Goal: Information Seeking & Learning: Learn about a topic

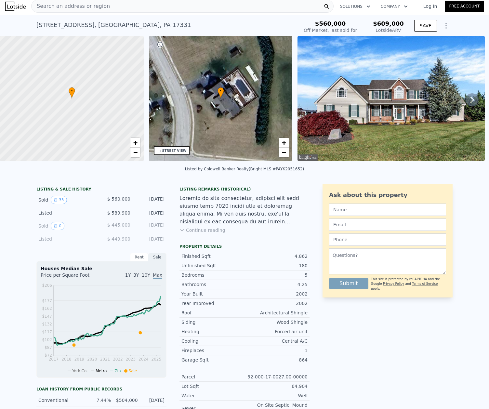
scroll to position [2, 0]
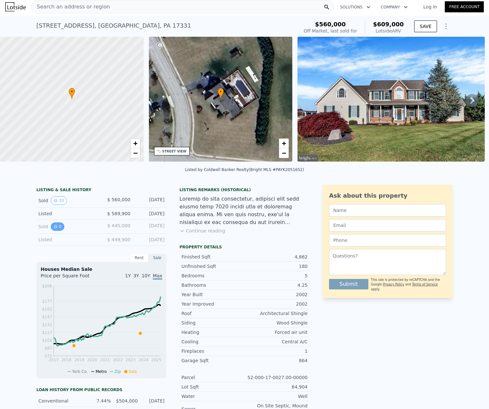
click at [54, 228] on icon "View historical data" at bounding box center [56, 227] width 4 height 4
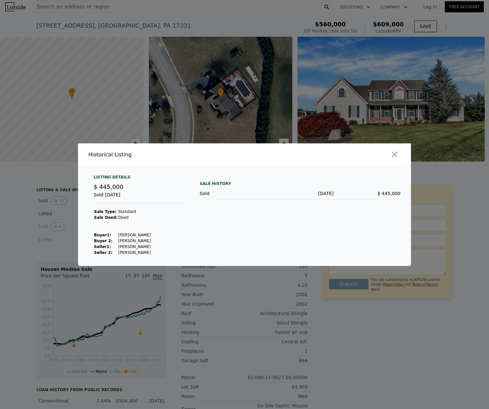
click at [32, 216] on div at bounding box center [244, 204] width 489 height 409
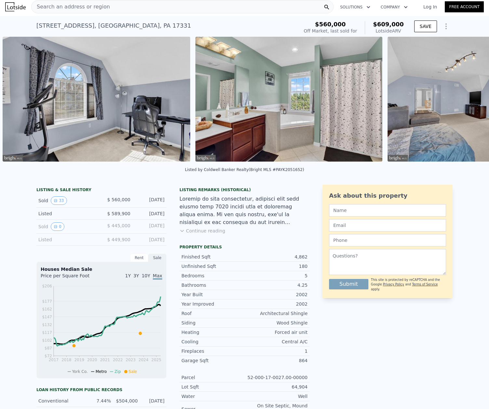
scroll to position [0, 3524]
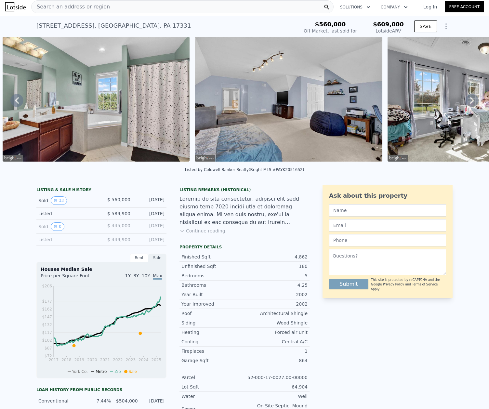
click at [479, 162] on div at bounding box center [481, 100] width 193 height 127
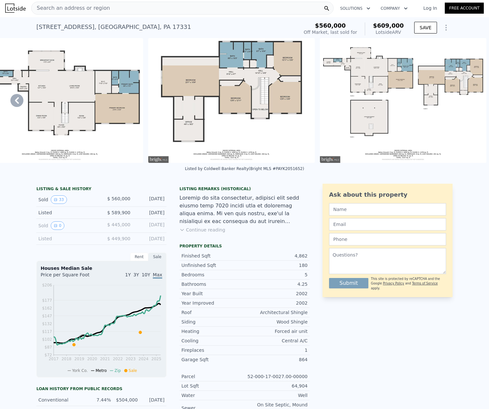
scroll to position [0, 0]
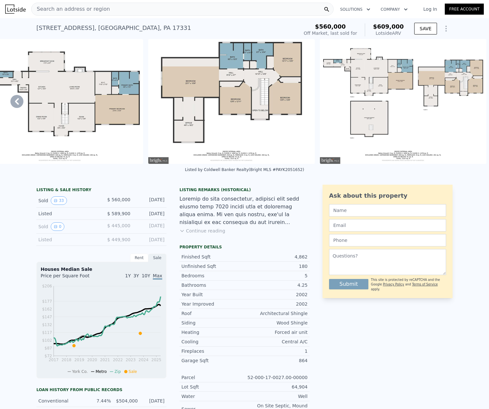
click at [127, 10] on div "Search an address or region" at bounding box center [182, 9] width 302 height 13
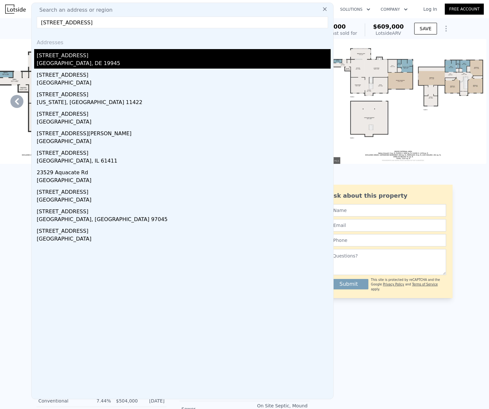
type input "[STREET_ADDRESS]"
click at [109, 65] on div "[GEOGRAPHIC_DATA], DE 19945" at bounding box center [184, 63] width 294 height 9
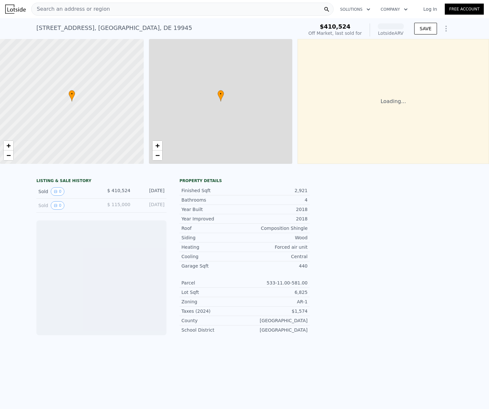
scroll to position [0, 3]
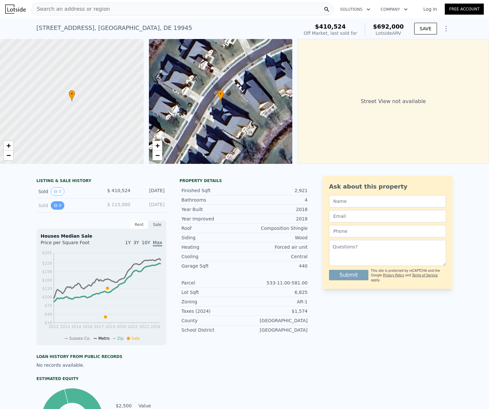
click at [56, 208] on button "0" at bounding box center [58, 205] width 14 height 8
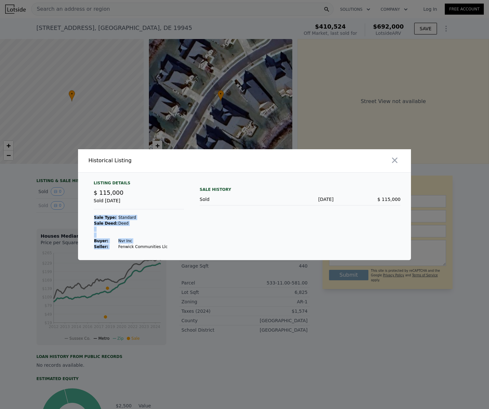
drag, startPoint x: 113, startPoint y: 248, endPoint x: 153, endPoint y: 245, distance: 40.1
click at [161, 248] on div "Listing Details $ 115,000 Sold [DATE] Sale Type: Standard Sale Deed: Deed Buyer…" at bounding box center [138, 214] width 101 height 69
click at [25, 213] on div at bounding box center [244, 204] width 489 height 409
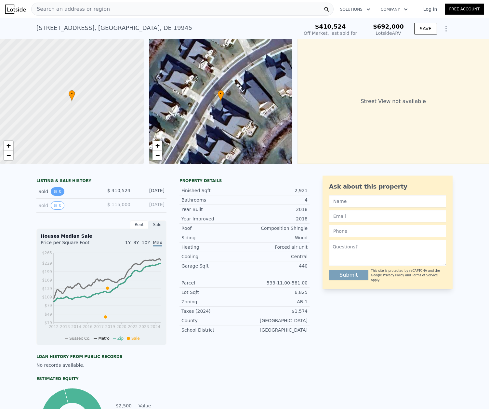
click at [56, 196] on button "0" at bounding box center [58, 191] width 14 height 8
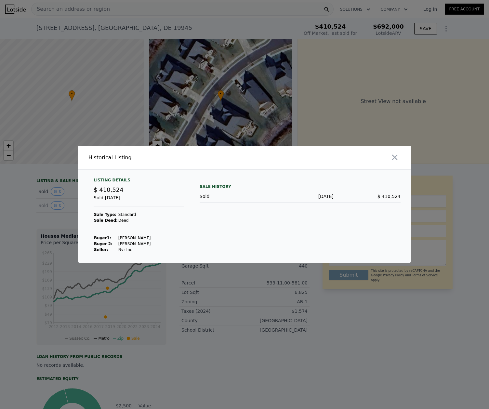
click at [47, 203] on div at bounding box center [244, 204] width 489 height 409
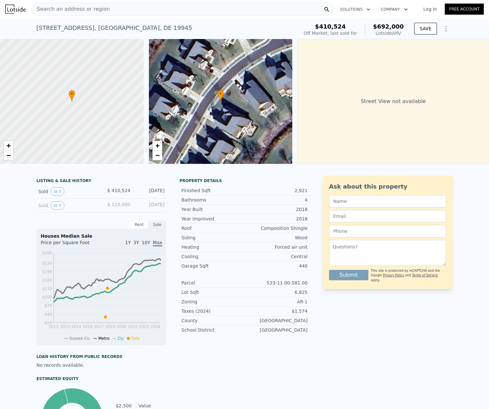
drag, startPoint x: 72, startPoint y: 9, endPoint x: 58, endPoint y: 13, distance: 14.2
click at [58, 13] on div "Search an address or region" at bounding box center [71, 9] width 78 height 12
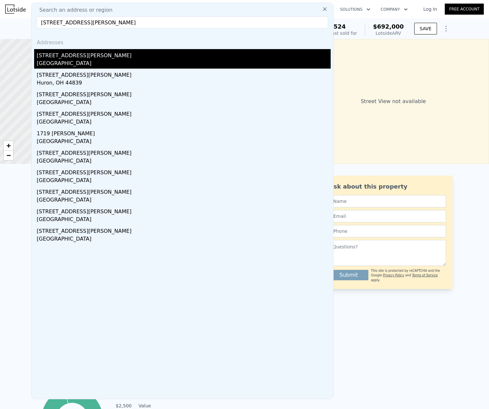
type input "[STREET_ADDRESS][PERSON_NAME]"
click at [104, 61] on div "[GEOGRAPHIC_DATA]" at bounding box center [184, 63] width 294 height 9
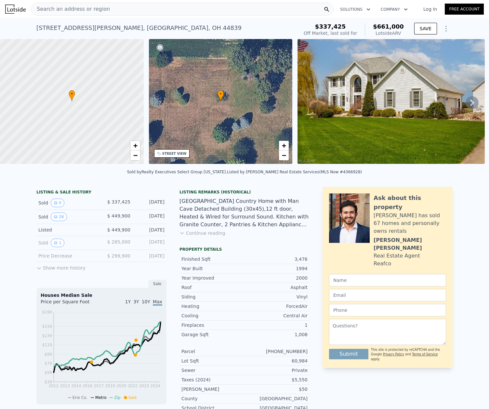
click at [468, 106] on icon at bounding box center [471, 102] width 13 height 13
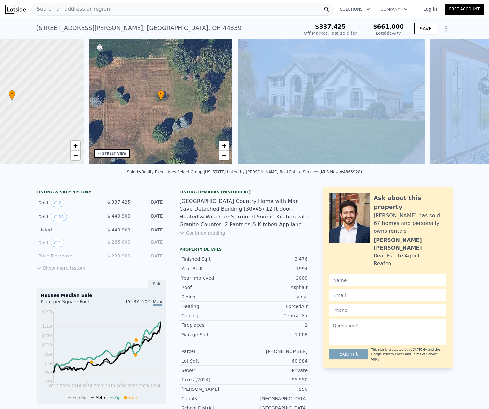
click at [468, 106] on div "• + − • + − STREET VIEW ← Move left → Move right ↑ Move up ↓ Move down + Zoom i…" at bounding box center [244, 102] width 489 height 127
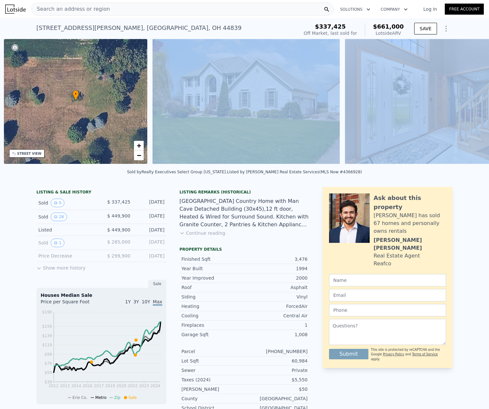
click at [468, 106] on img at bounding box center [438, 101] width 187 height 125
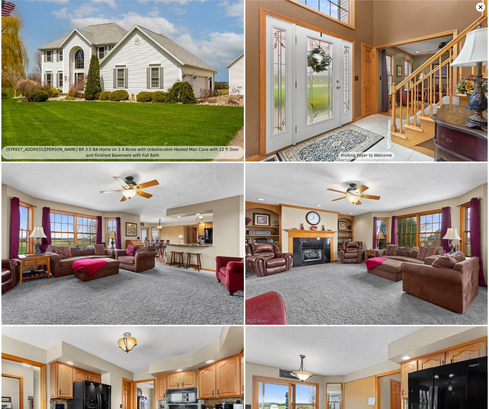
click at [468, 106] on img at bounding box center [366, 81] width 242 height 162
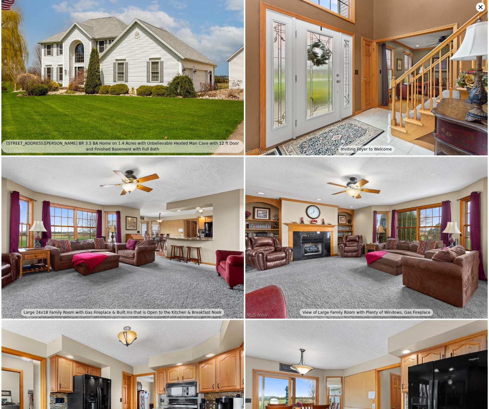
scroll to position [0, 0]
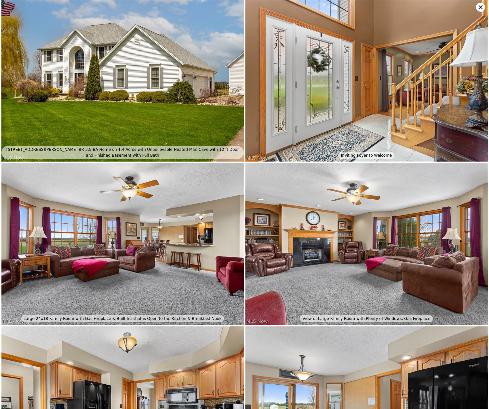
type input "3"
type input "2200"
type input "2961"
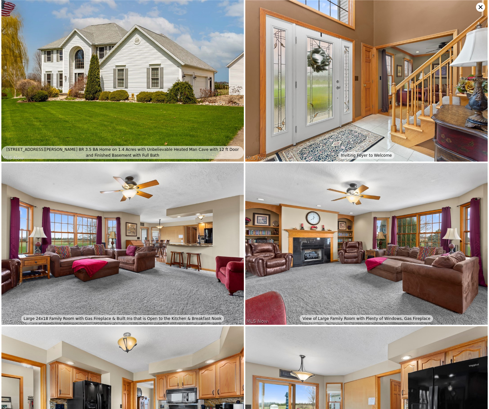
type input "6534"
type input "10890"
type input "$ 692,000"
type input "4"
type input "$ 199,522"
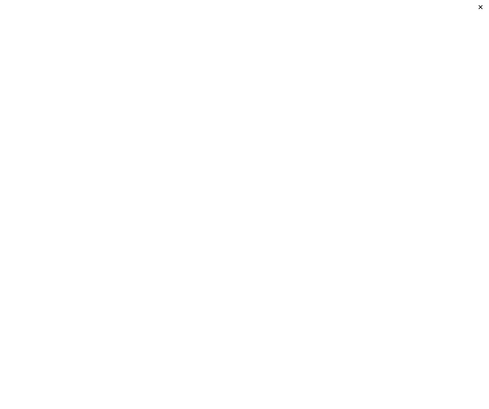
scroll to position [0, 3]
type input "4"
type input "1"
type input "3560"
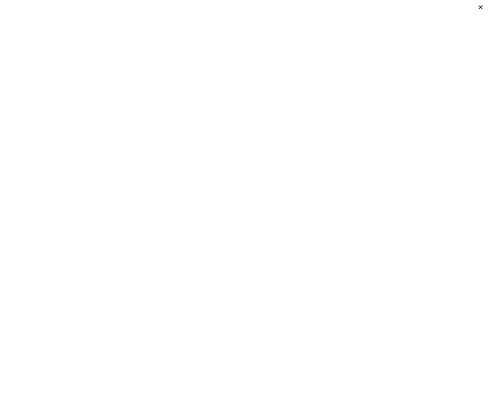
type input "3560"
type input "17424"
type input "$ 661,000"
type input "5"
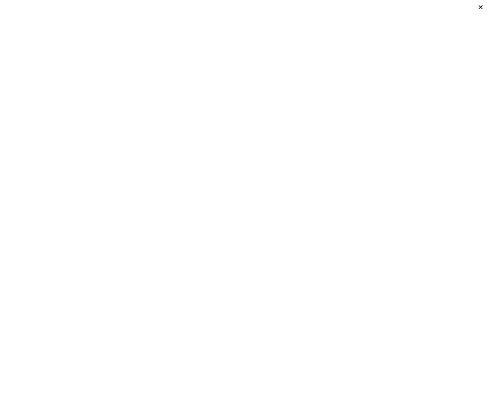
type input "$ 142,811"
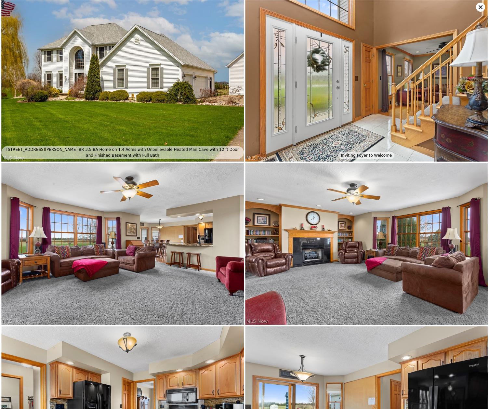
scroll to position [0, 151]
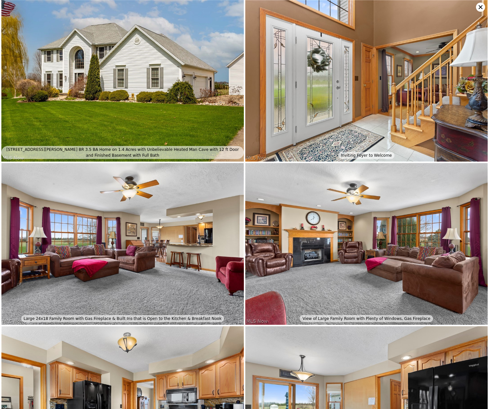
click at [479, 7] on icon at bounding box center [480, 7] width 9 height 9
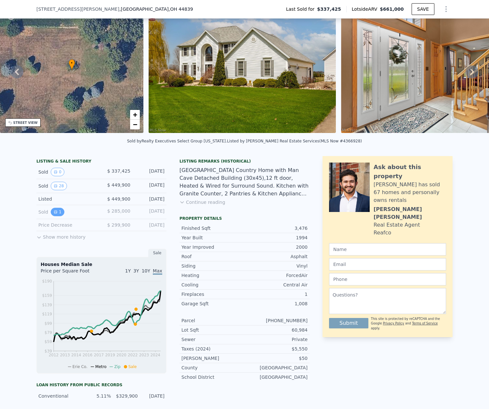
scroll to position [30, 0]
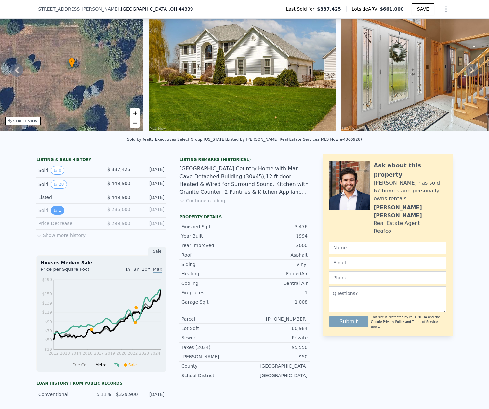
click at [56, 215] on button "1" at bounding box center [58, 210] width 14 height 8
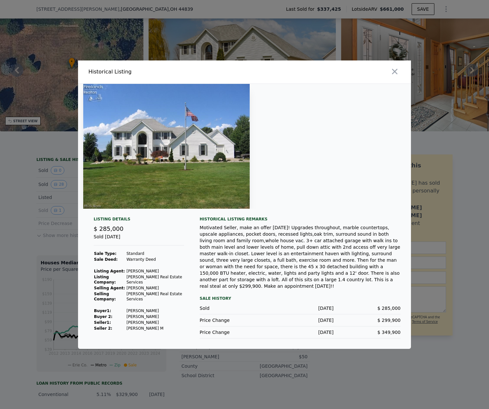
click at [37, 225] on div at bounding box center [244, 204] width 489 height 409
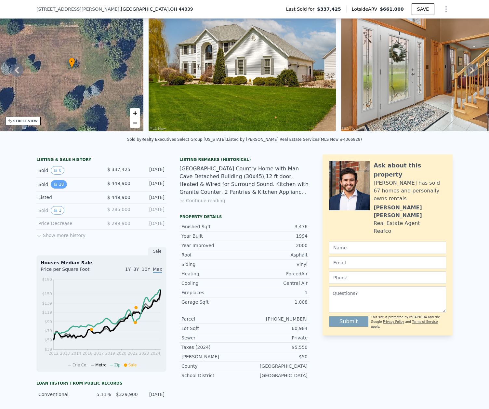
click at [58, 189] on button "28" at bounding box center [59, 184] width 16 height 8
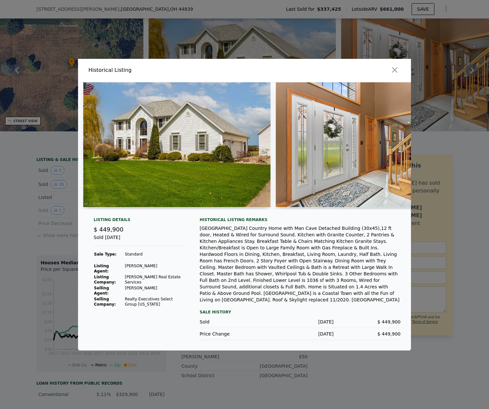
click at [43, 239] on div at bounding box center [244, 204] width 489 height 409
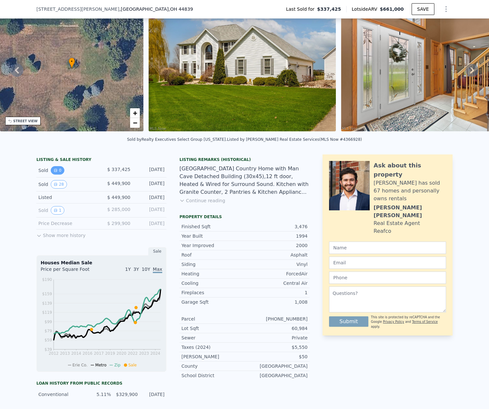
click at [58, 175] on button "0" at bounding box center [58, 170] width 14 height 8
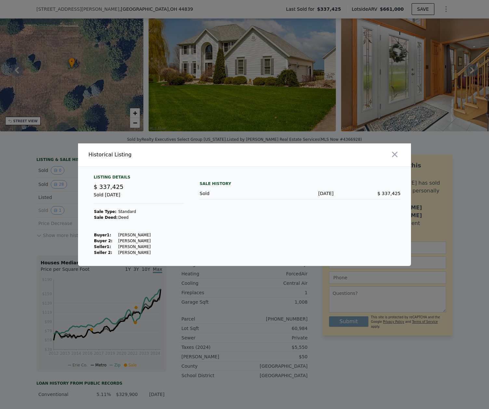
click at [33, 236] on div at bounding box center [244, 204] width 489 height 409
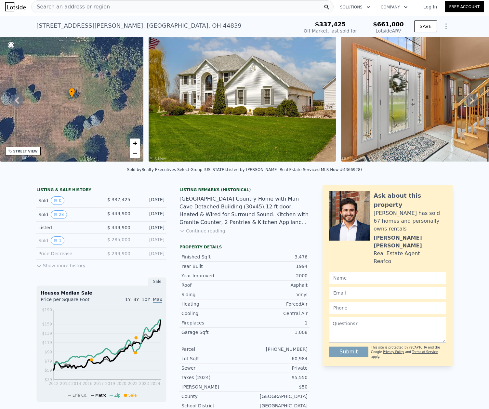
scroll to position [0, 0]
